Goal: Transaction & Acquisition: Purchase product/service

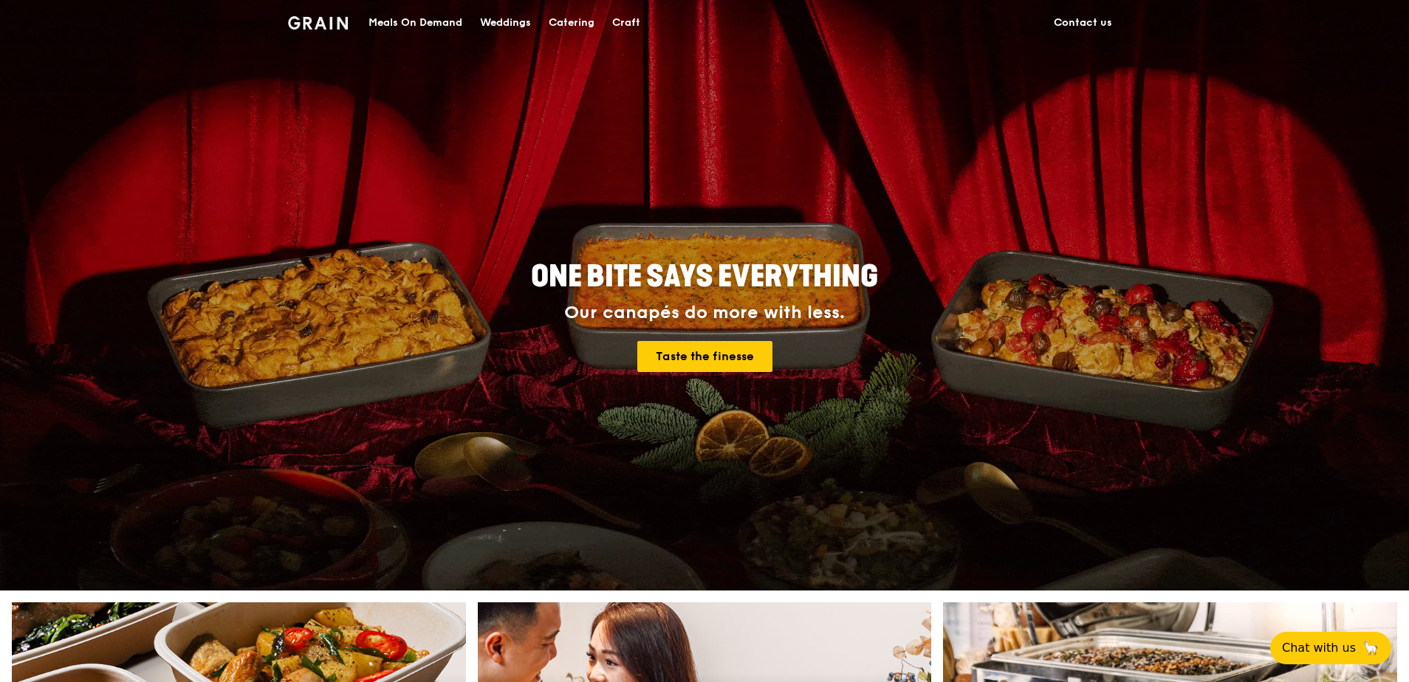
click at [462, 20] on div "Meals On Demand" at bounding box center [416, 23] width 94 height 44
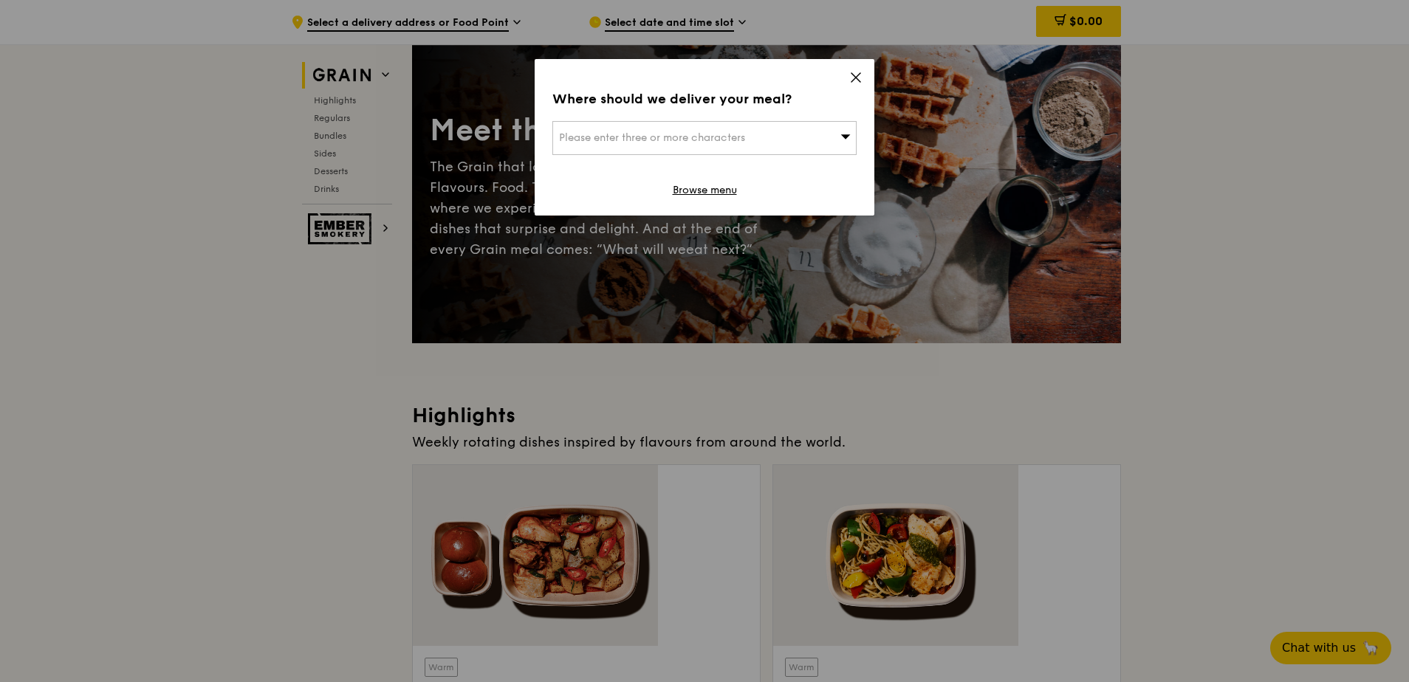
scroll to position [148, 0]
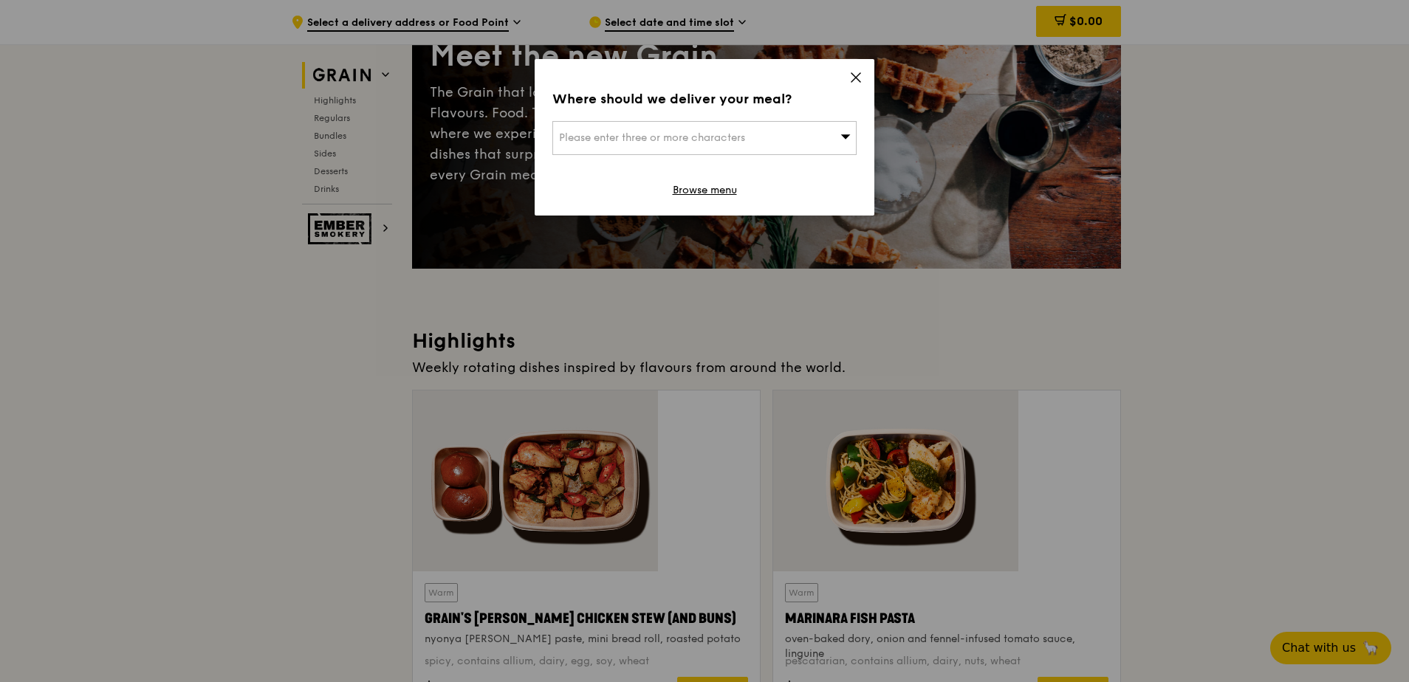
click at [856, 71] on icon at bounding box center [855, 77] width 13 height 13
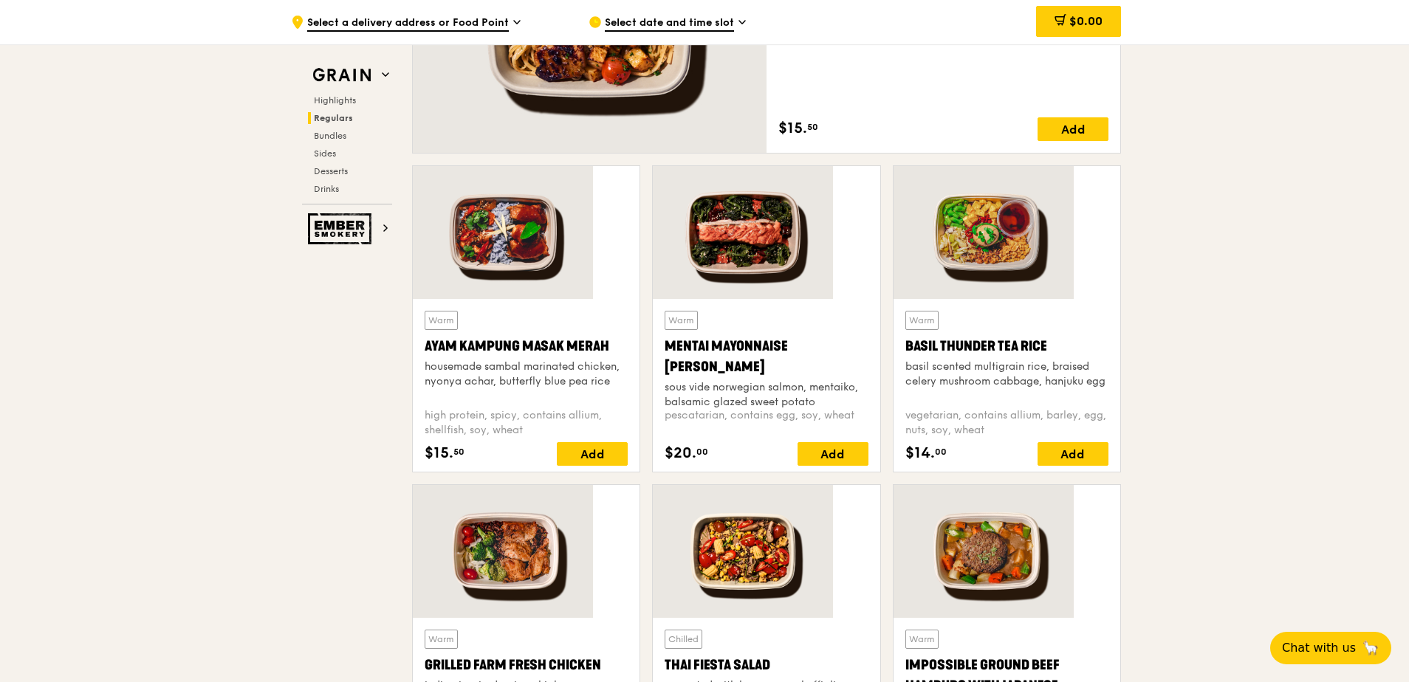
scroll to position [1108, 0]
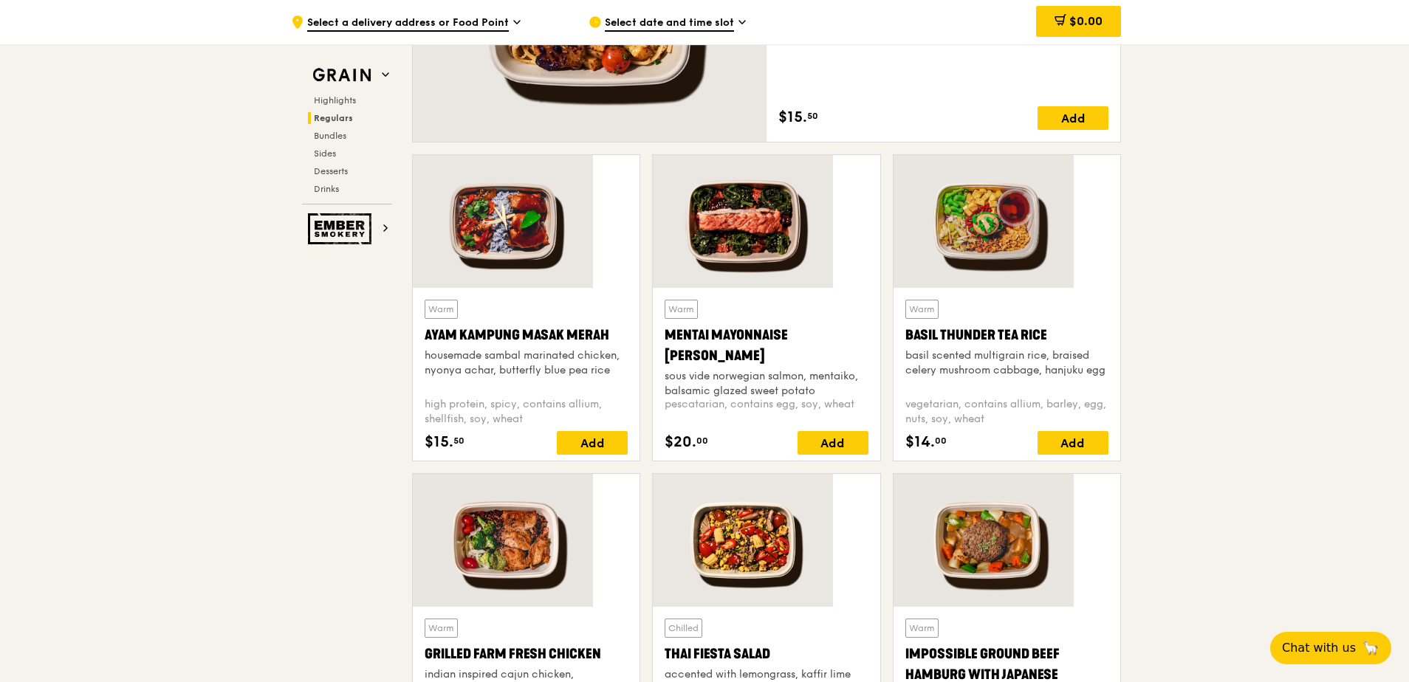
click at [906, 644] on div "Impossible Ground Beef Hamburg with Japanese [PERSON_NAME]" at bounding box center [1007, 675] width 203 height 62
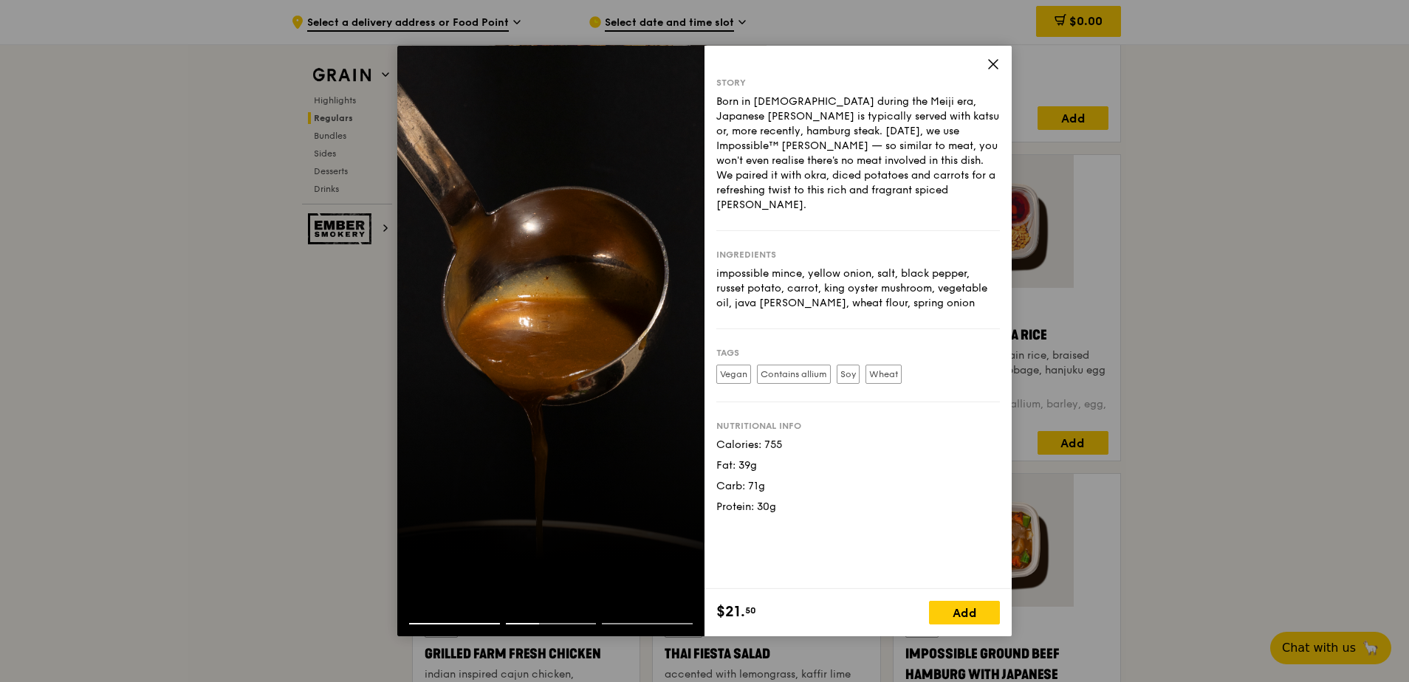
click at [989, 67] on icon at bounding box center [993, 64] width 9 height 9
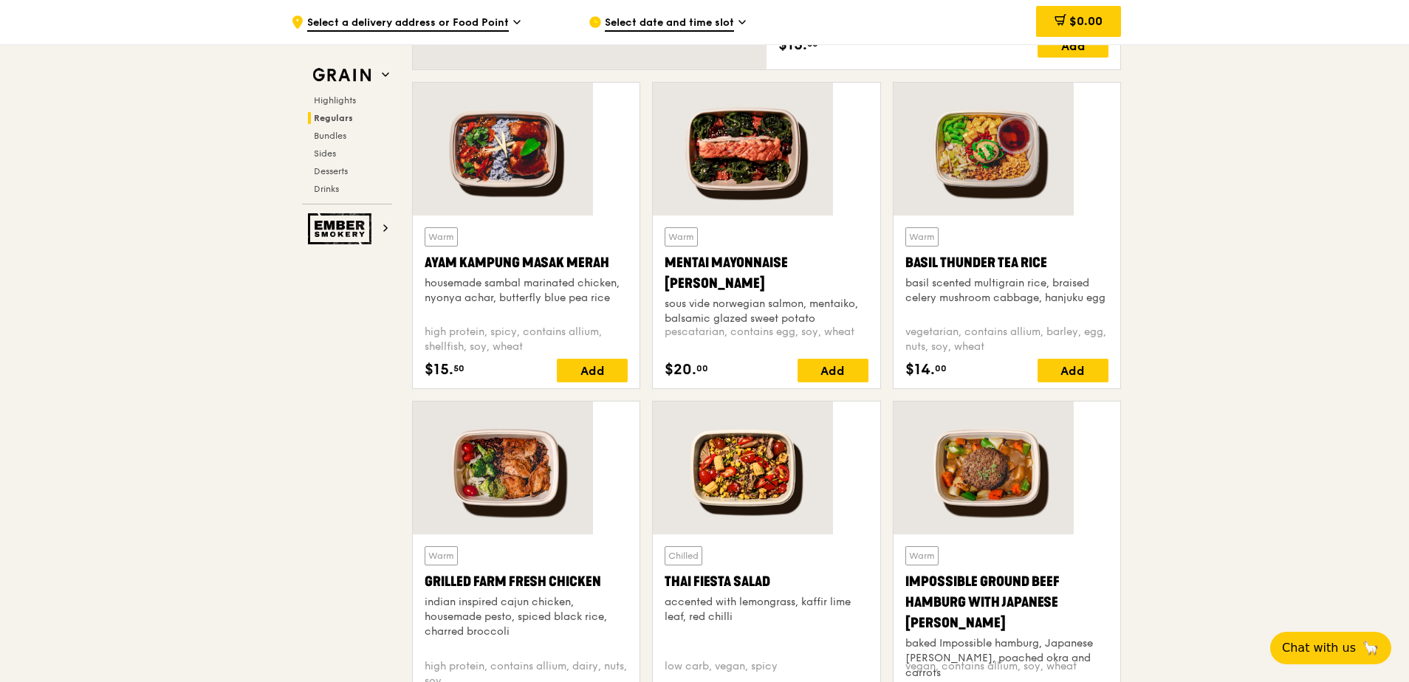
scroll to position [1182, 0]
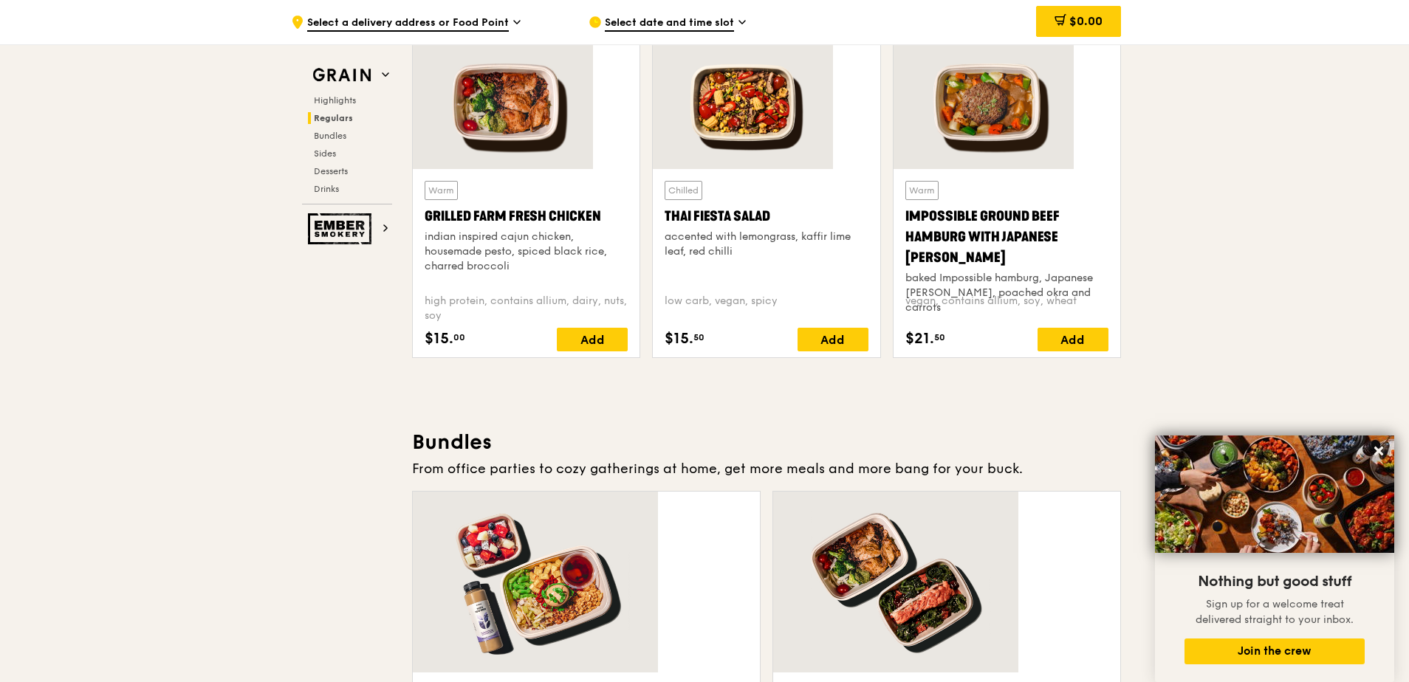
scroll to position [1330, 0]
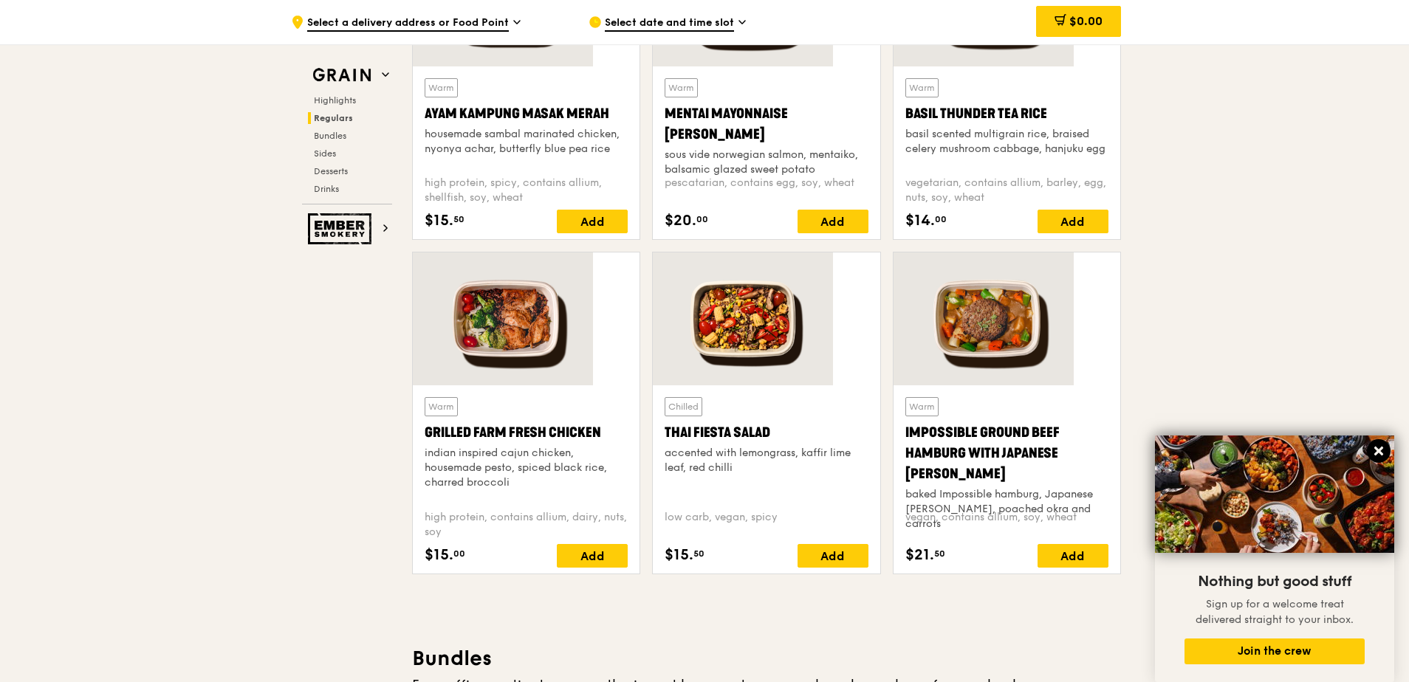
click at [1384, 445] on icon at bounding box center [1378, 451] width 13 height 13
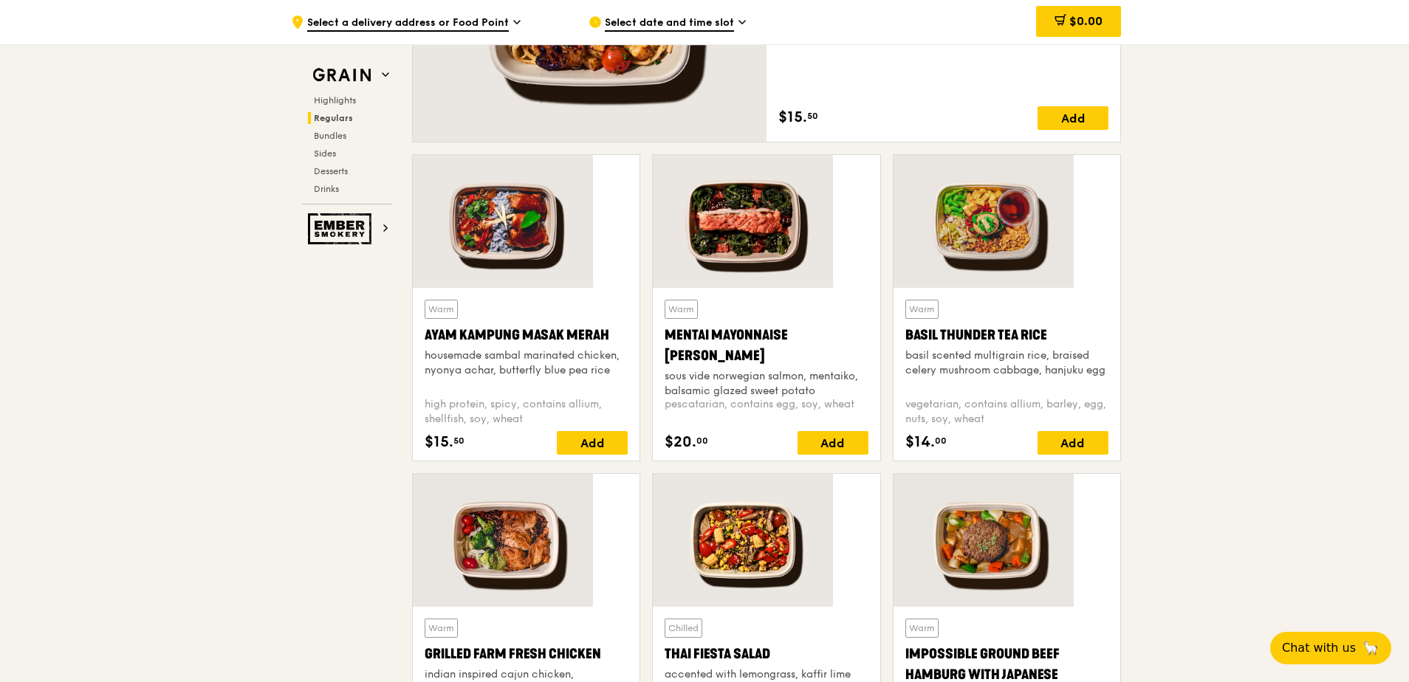
scroll to position [1182, 0]
